Goal: Task Accomplishment & Management: Manage account settings

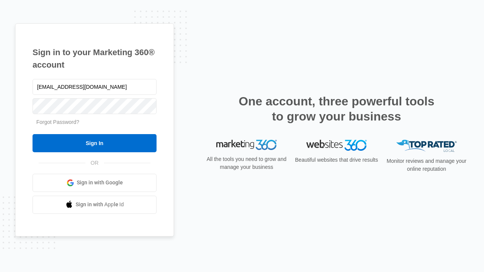
type input "dankie614@gmail.com"
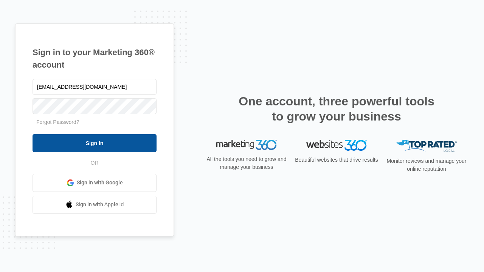
click at [94, 143] on input "Sign In" at bounding box center [95, 143] width 124 height 18
